Goal: Check status: Check status

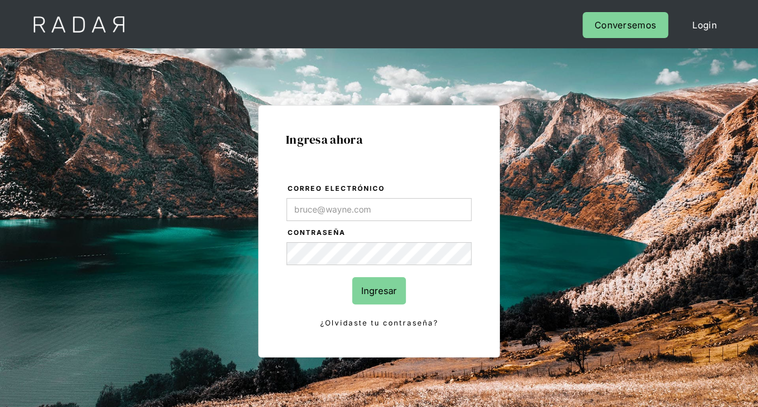
type input "[PERSON_NAME][EMAIL_ADDRESS][PERSON_NAME][DOMAIN_NAME]"
click at [386, 294] on input "Ingresar" at bounding box center [379, 290] width 54 height 27
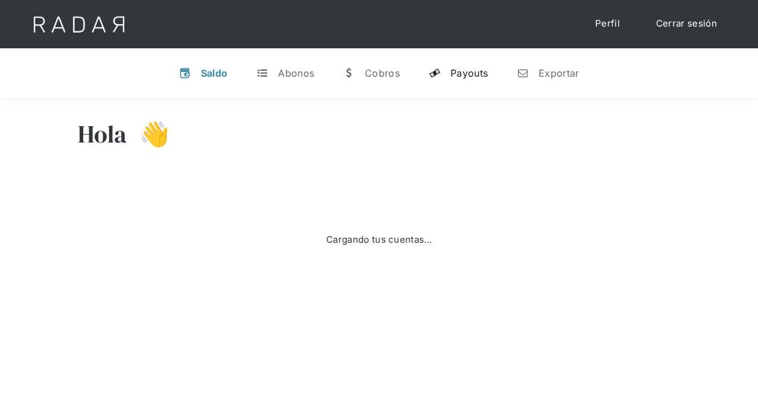
click at [473, 79] on link "y Payouts" at bounding box center [458, 72] width 78 height 31
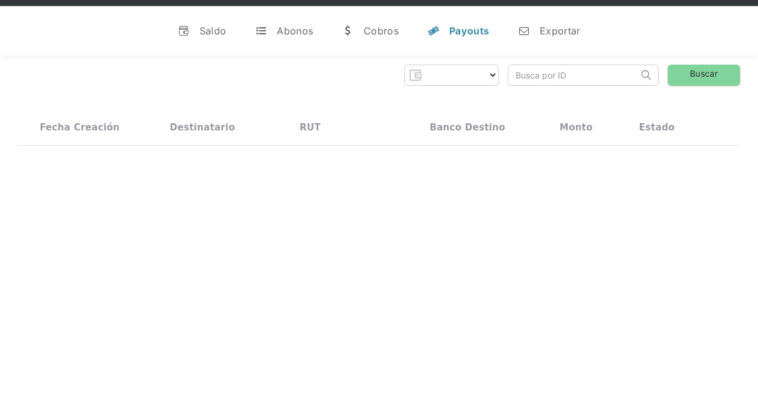
scroll to position [60, 0]
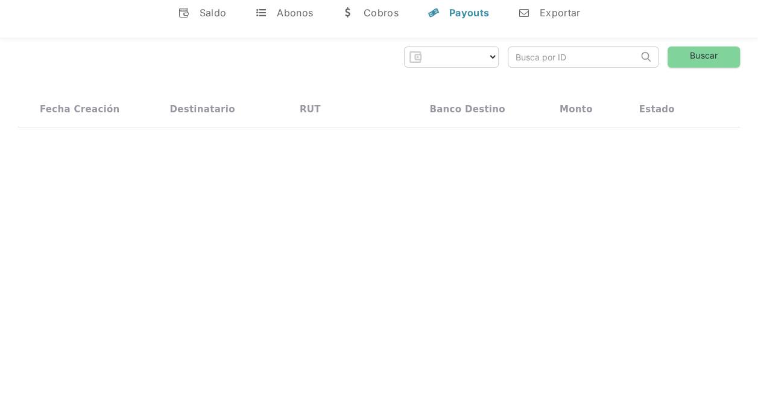
click at [537, 60] on input "search" at bounding box center [573, 57] width 130 height 20
select select "prontopaga"
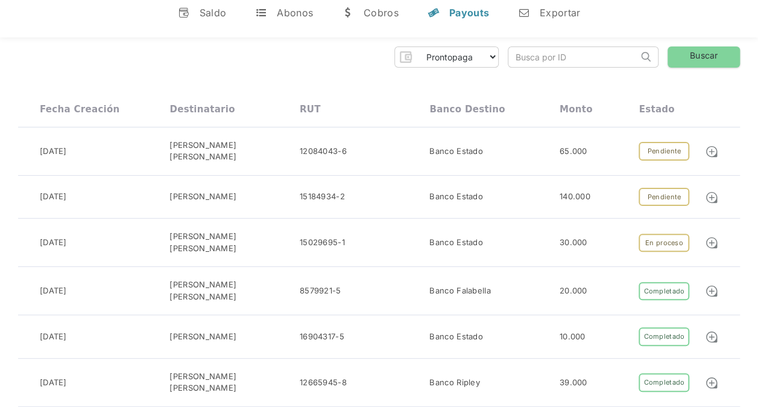
click at [551, 56] on input "search" at bounding box center [573, 57] width 130 height 20
paste input "01K45EGPDR1JTKH8NC63A8YSEE"
click at [691, 60] on link "Buscar" at bounding box center [704, 56] width 72 height 21
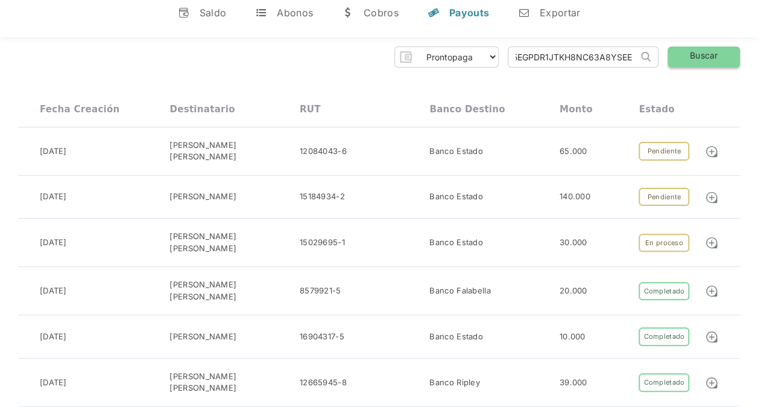
scroll to position [0, 0]
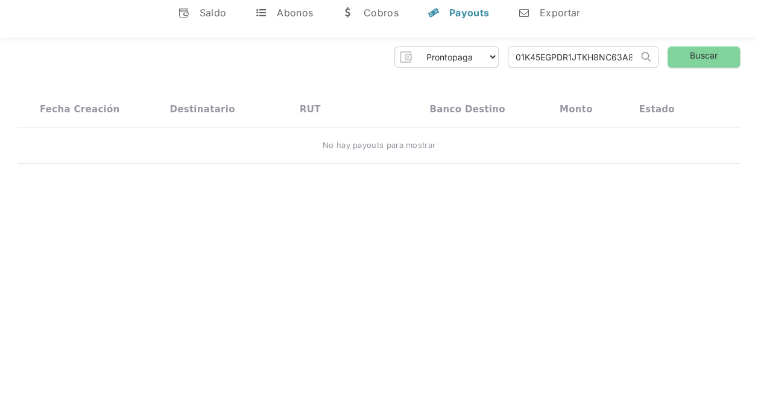
click at [635, 54] on input "01K45EGPDR1JTKH8NC63A8YSEE" at bounding box center [573, 57] width 130 height 20
drag, startPoint x: 515, startPoint y: 55, endPoint x: 683, endPoint y: 62, distance: 167.8
click at [683, 62] on div "Prontopaga Prontopaga 2 Thank you! Your submission has been received! Oops! Som…" at bounding box center [379, 56] width 722 height 21
paste input "GC1BN6ZS021P1EEAHD"
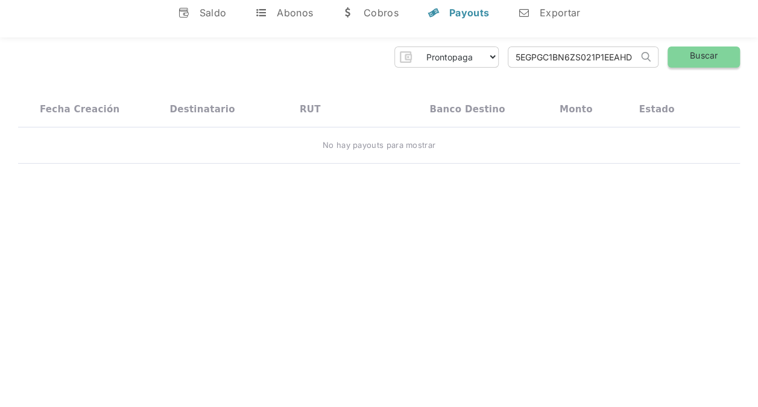
type input "01K45EGPGC1BN6ZS021P1EEAHD"
click at [686, 57] on link "Buscar" at bounding box center [704, 56] width 72 height 21
click at [643, 57] on img at bounding box center [646, 57] width 10 height 10
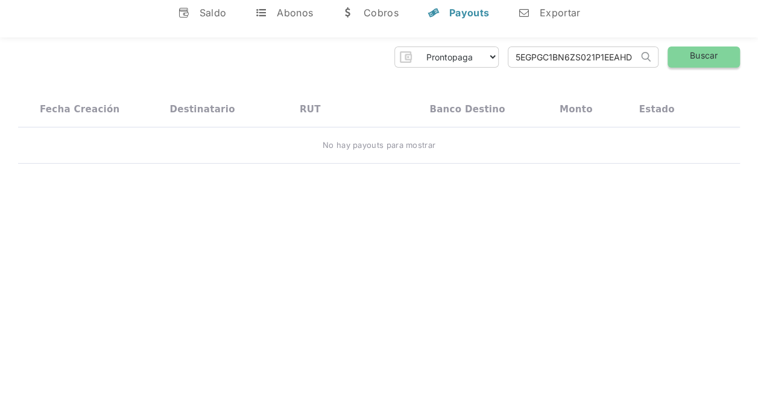
drag, startPoint x: 515, startPoint y: 58, endPoint x: 718, endPoint y: 58, distance: 203.3
click at [714, 59] on div "Prontopaga Prontopaga 2 Thank you! Your submission has been received! Oops! Som…" at bounding box center [379, 56] width 722 height 21
paste input "a19936e2-3b0b-40d0-9d21-7e8fb69bd105"
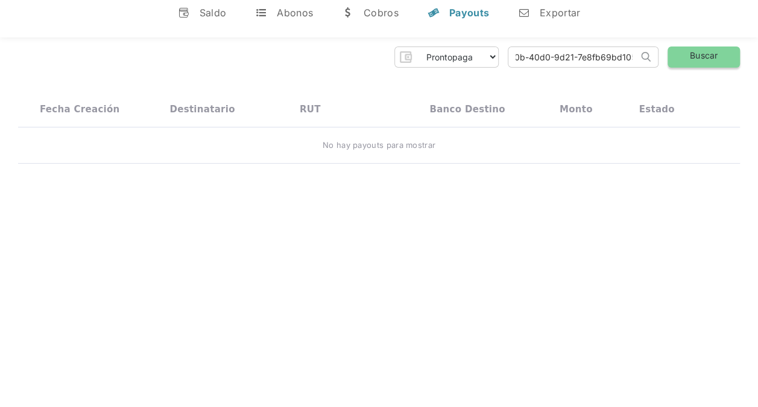
click at [717, 55] on link "Buscar" at bounding box center [704, 56] width 72 height 21
click at [566, 60] on input "a19936e2-3b0b-40d0-9d21-7e8fb69bd105" at bounding box center [573, 57] width 130 height 20
drag, startPoint x: 517, startPoint y: 55, endPoint x: 654, endPoint y: 51, distance: 136.4
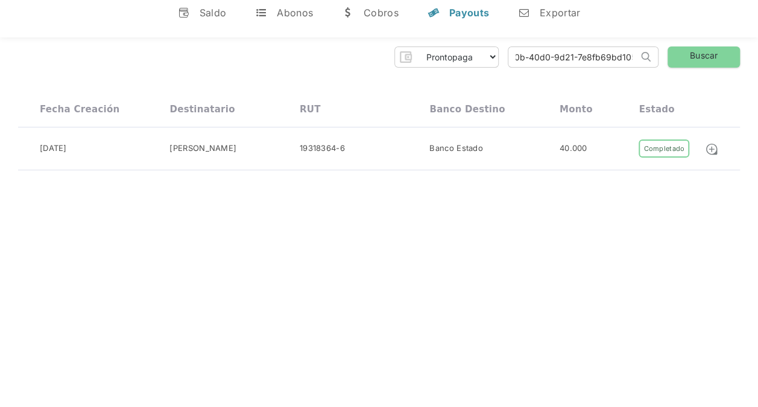
click at [654, 51] on form "a19936e2-3b0b-40d0-9d21-7e8fb69bd105 Search" at bounding box center [583, 56] width 151 height 21
type input "a"
paste input "03e75992-3c10-41dd-90b1-8a2e8f5f9985"
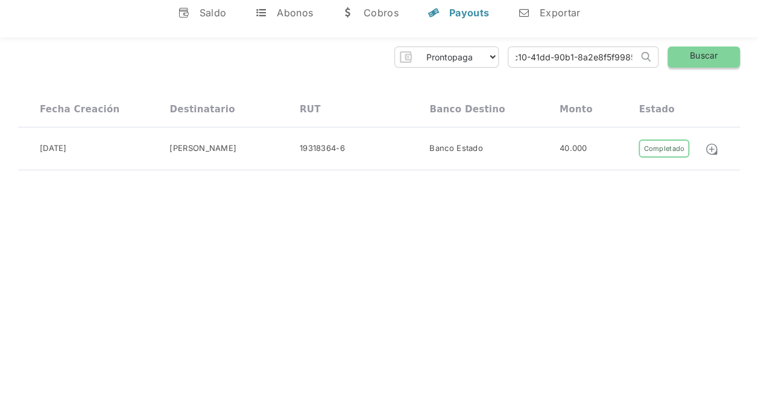
click at [686, 57] on link "Buscar" at bounding box center [704, 56] width 72 height 21
click at [593, 56] on input "03e75992-3c10-41dd-90b1-8a2e8f5f9985" at bounding box center [573, 57] width 130 height 20
click at [625, 57] on input "03e75992-3c10-41dd-90b1-8a2e8f5f9985" at bounding box center [573, 57] width 130 height 20
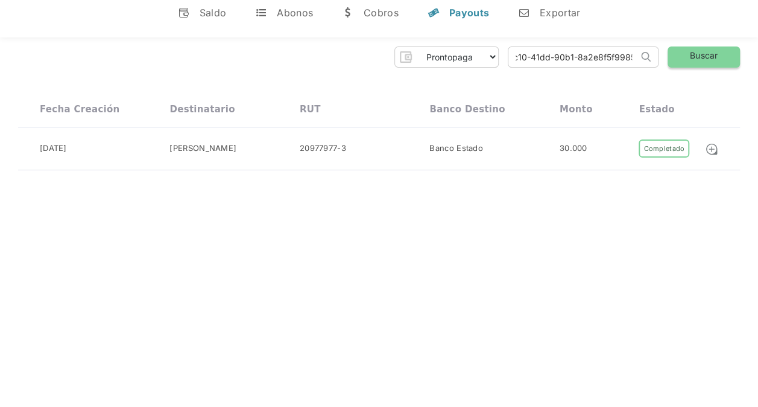
drag, startPoint x: 515, startPoint y: 60, endPoint x: 684, endPoint y: 62, distance: 168.9
click at [684, 62] on div "Prontopaga Prontopaga 2 Thank you! Your submission has been received! Oops! Som…" at bounding box center [379, 56] width 722 height 21
paste input "337725fb-d873-4e81-ae1f-b9bb3a27b830"
type input "337725fb-d873-4e81-ae1f-b9bb3a27b830"
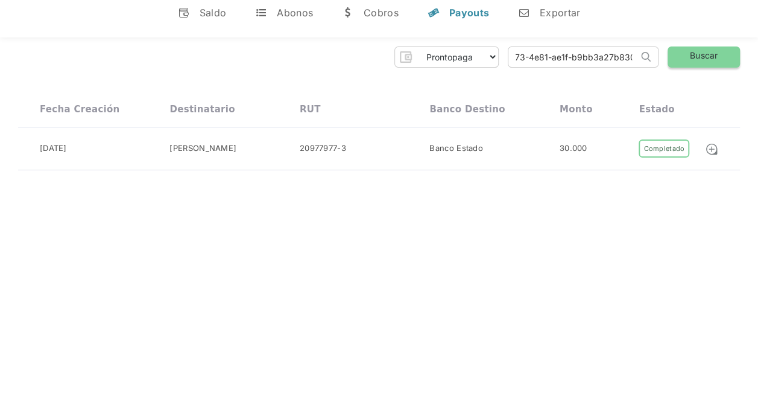
click at [692, 55] on link "Buscar" at bounding box center [704, 56] width 72 height 21
click at [715, 148] on img at bounding box center [711, 148] width 13 height 13
drag, startPoint x: 614, startPoint y: 51, endPoint x: 627, endPoint y: 55, distance: 14.1
click at [614, 51] on input "337725fb-d873-4e81-ae1f-b9bb3a27b830" at bounding box center [573, 57] width 130 height 20
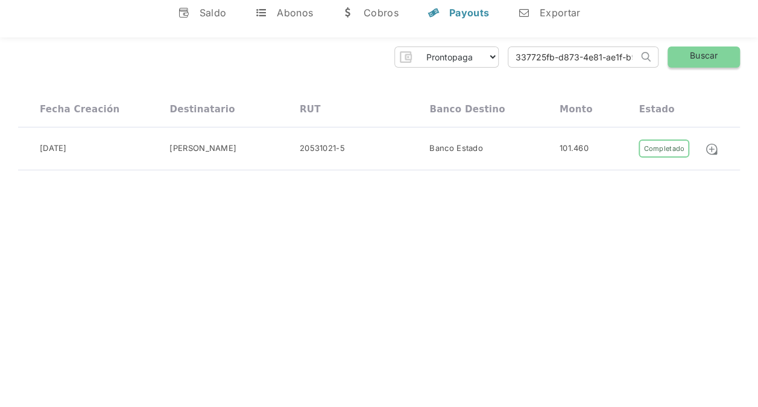
scroll to position [0, 54]
drag, startPoint x: 545, startPoint y: 57, endPoint x: 714, endPoint y: 57, distance: 169.5
click at [714, 57] on div "Prontopaga Prontopaga 2 Thank you! Your submission has been received! Oops! Som…" at bounding box center [379, 56] width 722 height 21
paste input "436ecba8-2ecf-4538-b987-bc593ae079a8"
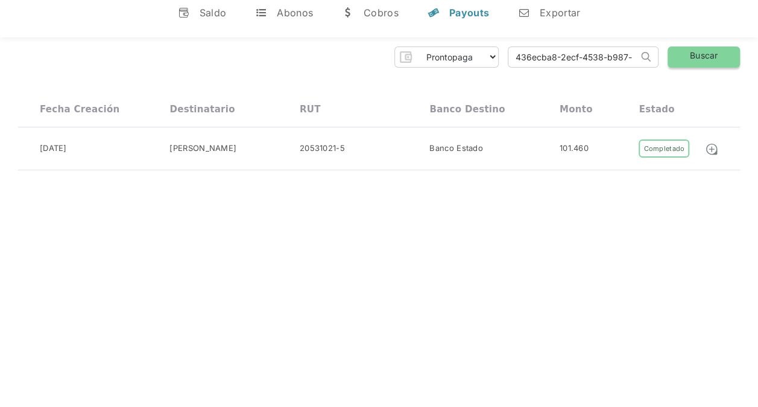
scroll to position [0, 59]
type input "436ecba8-2ecf-4538-b987-bc593ae079a8"
click at [722, 60] on link "Buscar" at bounding box center [704, 56] width 72 height 21
drag, startPoint x: 517, startPoint y: 57, endPoint x: 796, endPoint y: 74, distance: 278.6
click at [758, 74] on html "Cargando... Cerrar sesión Perfil v Saldo t Abonos w Cobros y Payouts n Exportar…" at bounding box center [379, 143] width 758 height 407
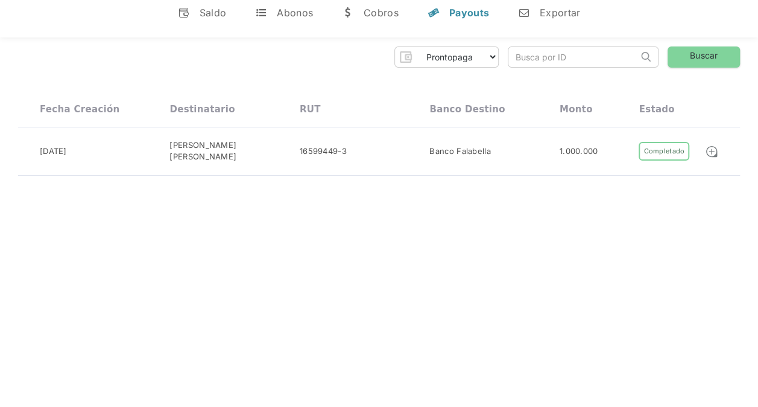
scroll to position [0, 0]
paste input "d985cefd-fbcb-42e3-b658-ecad7daf7ac7"
type input "d985cefd-fbcb-42e3-b658-ecad7daf7ac7"
click at [688, 66] on link "Buscar" at bounding box center [704, 56] width 72 height 21
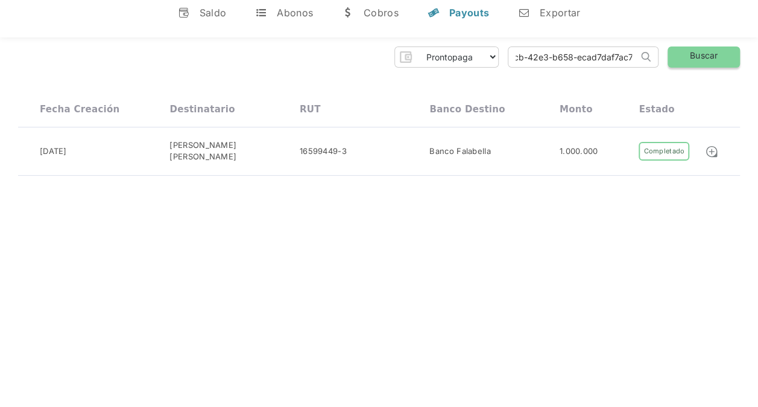
scroll to position [0, 0]
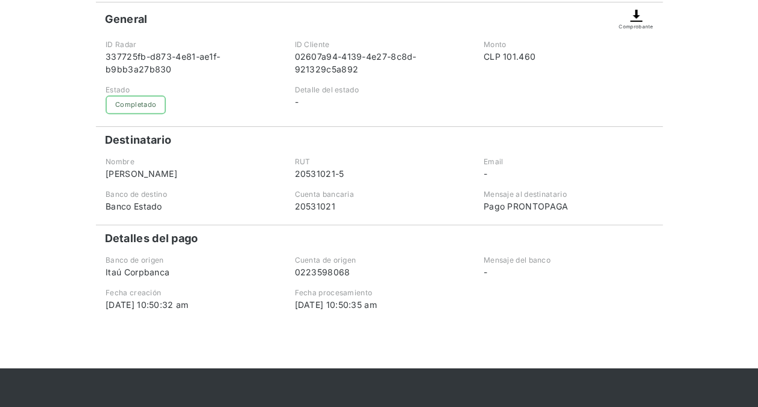
scroll to position [181, 0]
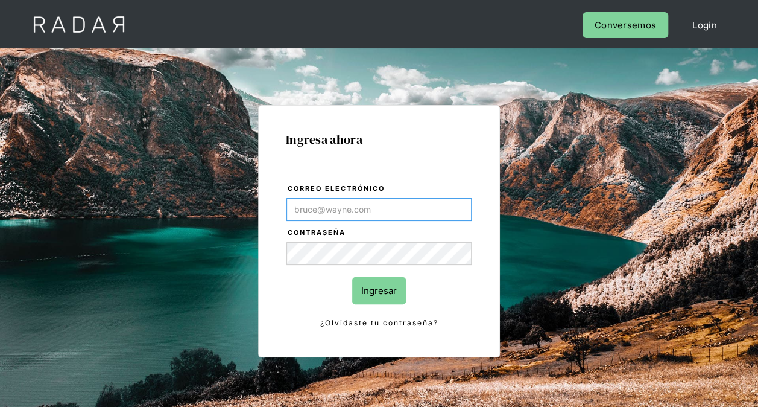
type input "[PERSON_NAME][EMAIL_ADDRESS][PERSON_NAME][DOMAIN_NAME]"
click at [377, 296] on input "Ingresar" at bounding box center [379, 290] width 54 height 27
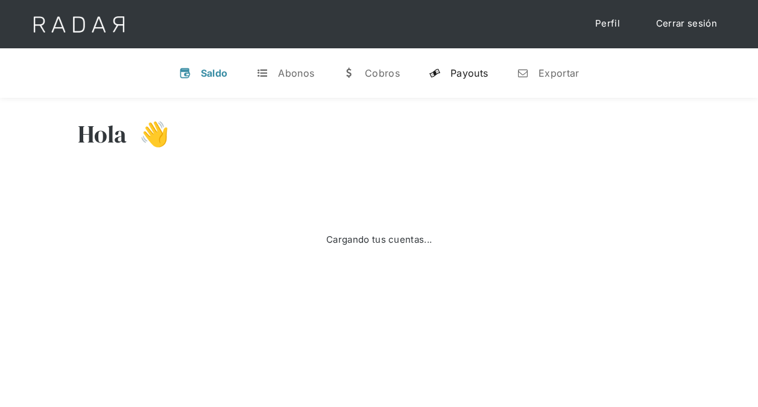
click at [458, 74] on div "Payouts" at bounding box center [469, 73] width 37 height 12
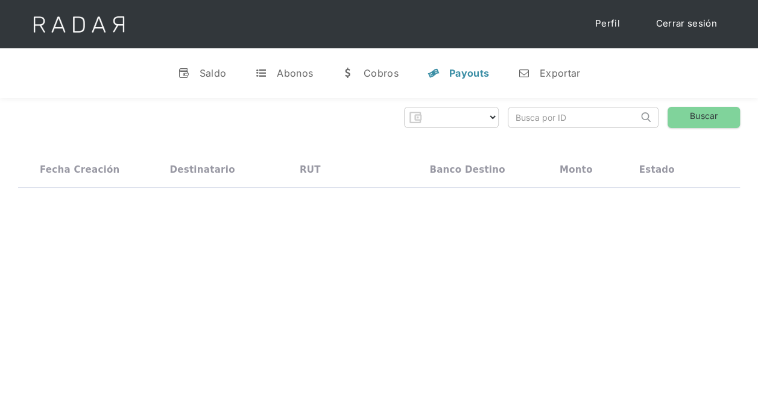
click at [524, 119] on input "search" at bounding box center [573, 117] width 130 height 20
paste input "d985cefd-fbcb-42e3-b658-ecad7daf7ac7"
type input "d985cefd-fbcb-42e3-b658-ecad7daf7ac7"
click at [702, 116] on link "Buscar" at bounding box center [704, 117] width 72 height 21
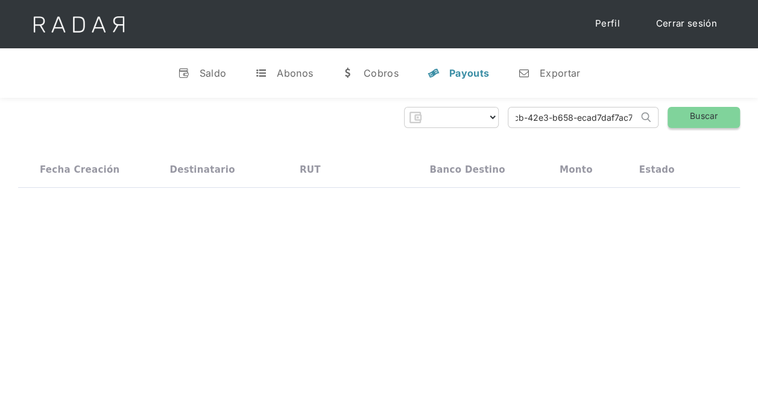
scroll to position [0, 0]
select select "prontopaga"
